Goal: Information Seeking & Learning: Learn about a topic

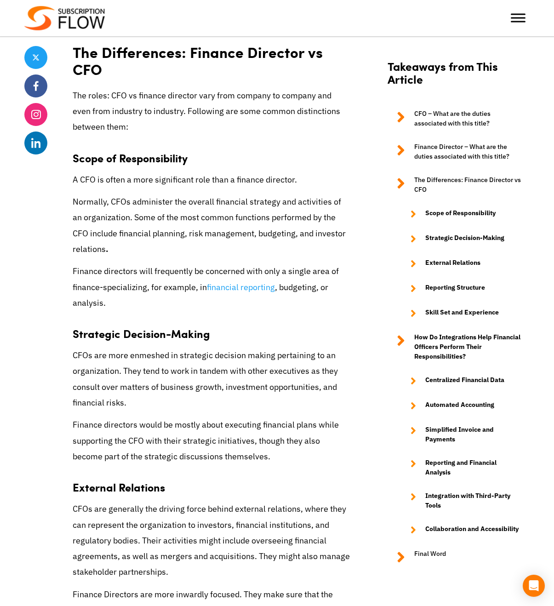
scroll to position [1788, 0]
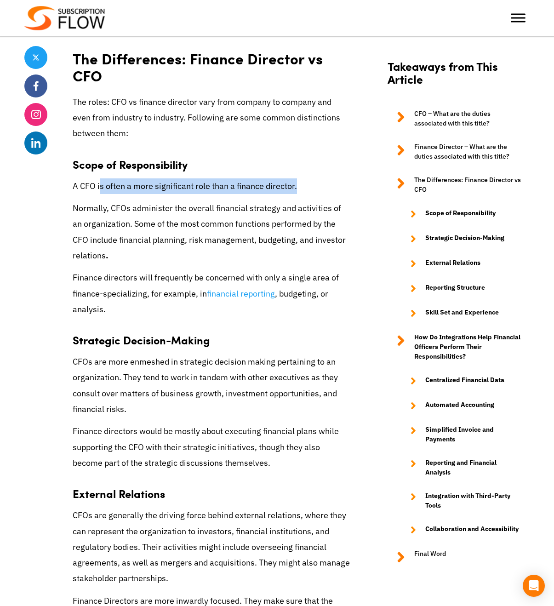
drag, startPoint x: 102, startPoint y: 189, endPoint x: 314, endPoint y: 183, distance: 211.7
click at [314, 183] on p "A CFO is often a more significant role than a finance director." at bounding box center [212, 186] width 278 height 16
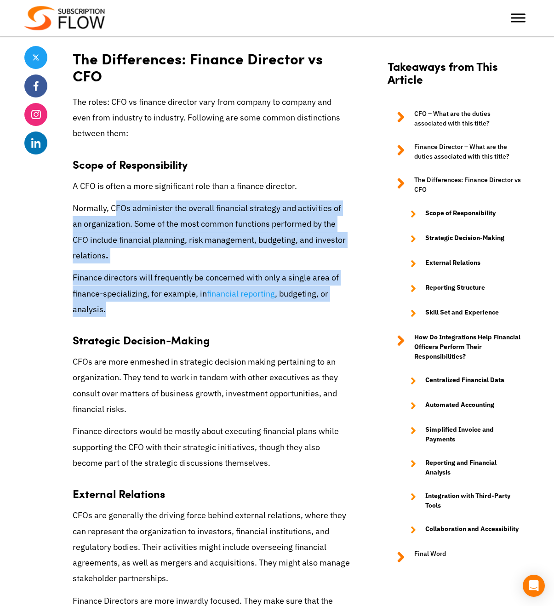
drag, startPoint x: 115, startPoint y: 204, endPoint x: 132, endPoint y: 311, distance: 109.0
click at [132, 311] on div "With the highly flexible nature of many digital industries, the past few years …" at bounding box center [212, 469] width 278 height 3801
click at [132, 311] on p "Finance directors will frequently be concerned with only a single area of finan…" at bounding box center [212, 293] width 278 height 47
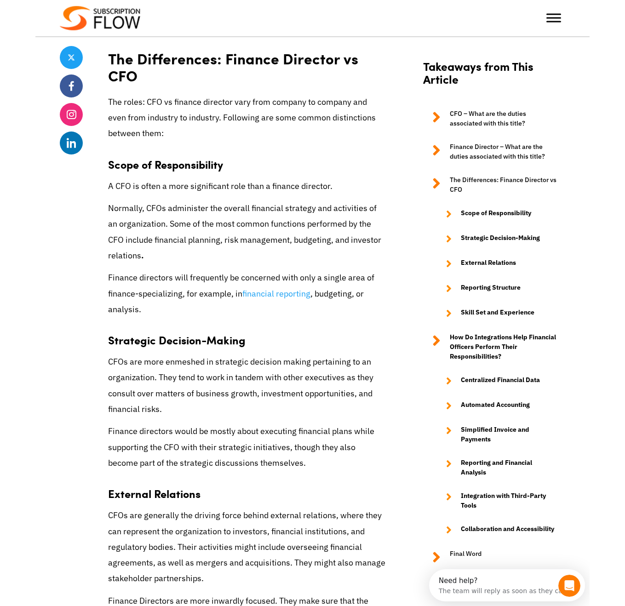
scroll to position [0, 0]
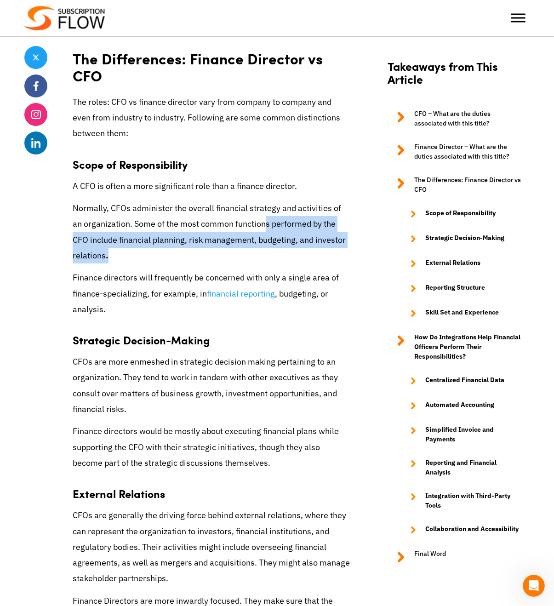
drag, startPoint x: 251, startPoint y: 223, endPoint x: 272, endPoint y: 260, distance: 42.4
click at [272, 260] on p "Normally, CFOs administer the overall financial strategy and activities of an o…" at bounding box center [212, 232] width 278 height 63
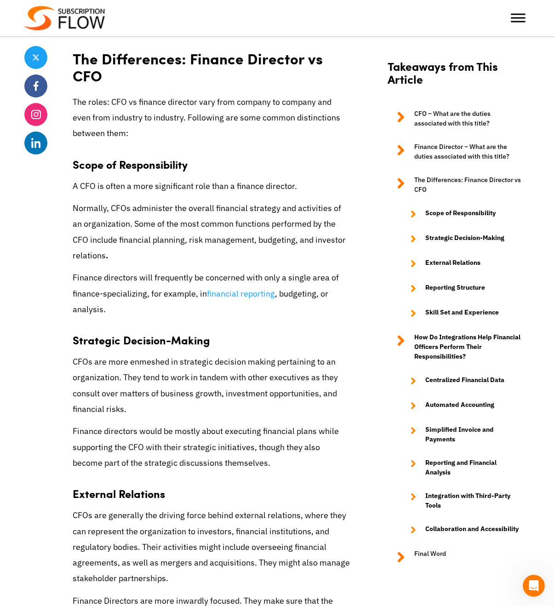
click at [96, 287] on p "Finance directors will frequently be concerned with only a single area of finan…" at bounding box center [212, 293] width 278 height 47
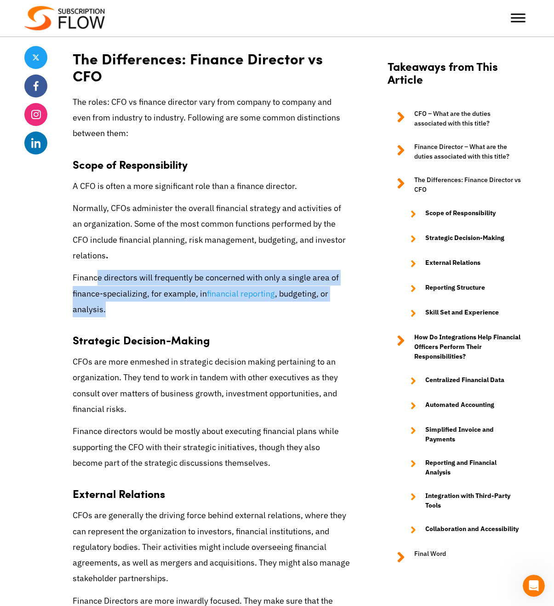
drag, startPoint x: 99, startPoint y: 280, endPoint x: 118, endPoint y: 312, distance: 37.1
click at [118, 312] on p "Finance directors will frequently be concerned with only a single area of finan…" at bounding box center [212, 293] width 278 height 47
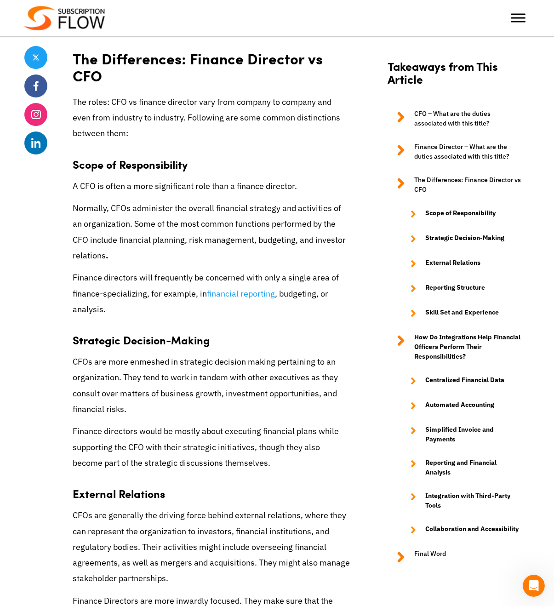
click at [352, 257] on div "Share CFO vs Finance Director: Responsibilities and Challenges [DATE] by Editor…" at bounding box center [277, 570] width 506 height 4274
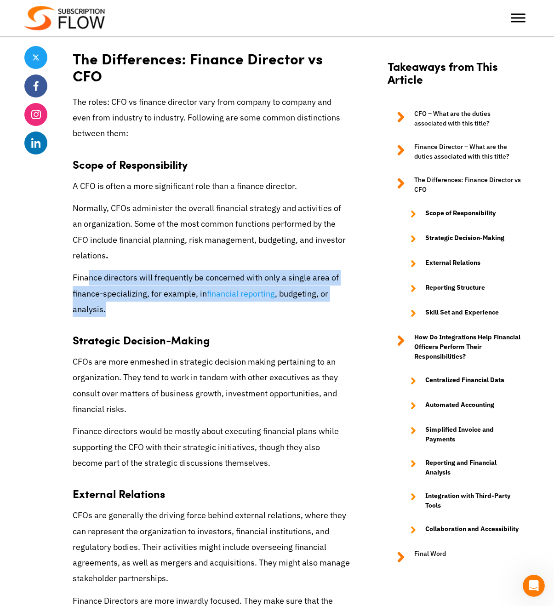
drag, startPoint x: 88, startPoint y: 275, endPoint x: 120, endPoint y: 308, distance: 44.9
click at [120, 308] on p "Finance directors will frequently be concerned with only a single area of finan…" at bounding box center [212, 293] width 278 height 47
drag, startPoint x: 120, startPoint y: 312, endPoint x: 71, endPoint y: 282, distance: 58.2
click at [71, 282] on div "Share CFO vs Finance Director: Responsibilities and Challenges [DATE] by Editor…" at bounding box center [277, 570] width 506 height 4274
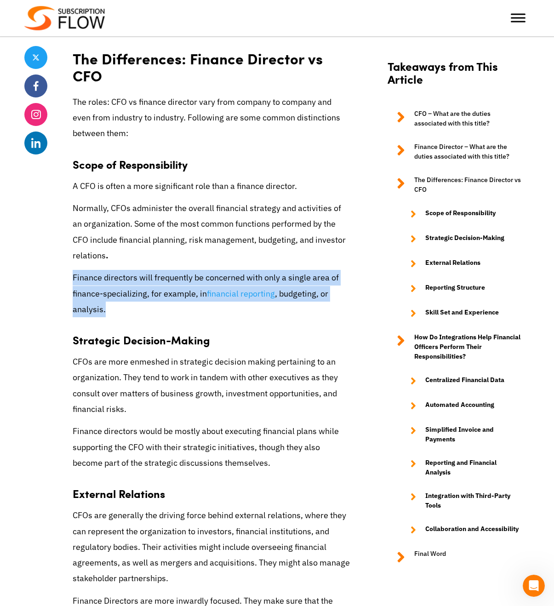
click at [71, 282] on div "Share CFO vs Finance Director: Responsibilities and Challenges [DATE] by Editor…" at bounding box center [277, 570] width 506 height 4274
drag, startPoint x: 71, startPoint y: 282, endPoint x: 117, endPoint y: 318, distance: 58.3
click at [117, 318] on div "Share CFO vs Finance Director: Responsibilities and Challenges [DATE] by Editor…" at bounding box center [277, 570] width 506 height 4274
click at [117, 317] on p "Finance directors will frequently be concerned with only a single area of finan…" at bounding box center [212, 293] width 278 height 47
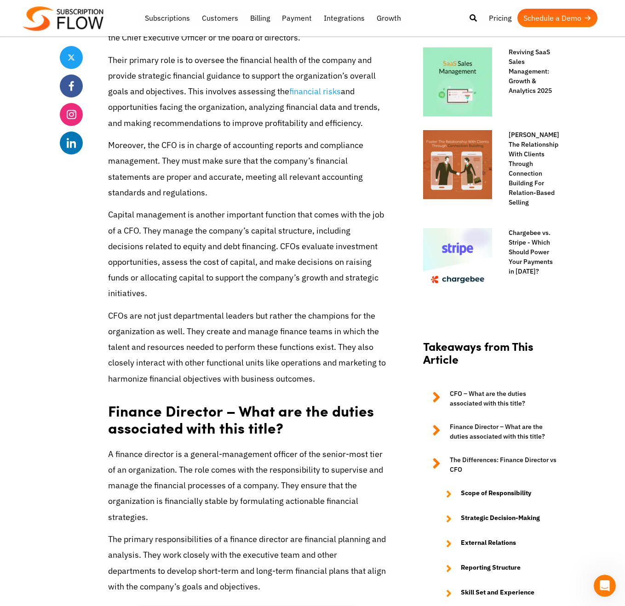
scroll to position [592, 0]
